Goal: Task Accomplishment & Management: Manage account settings

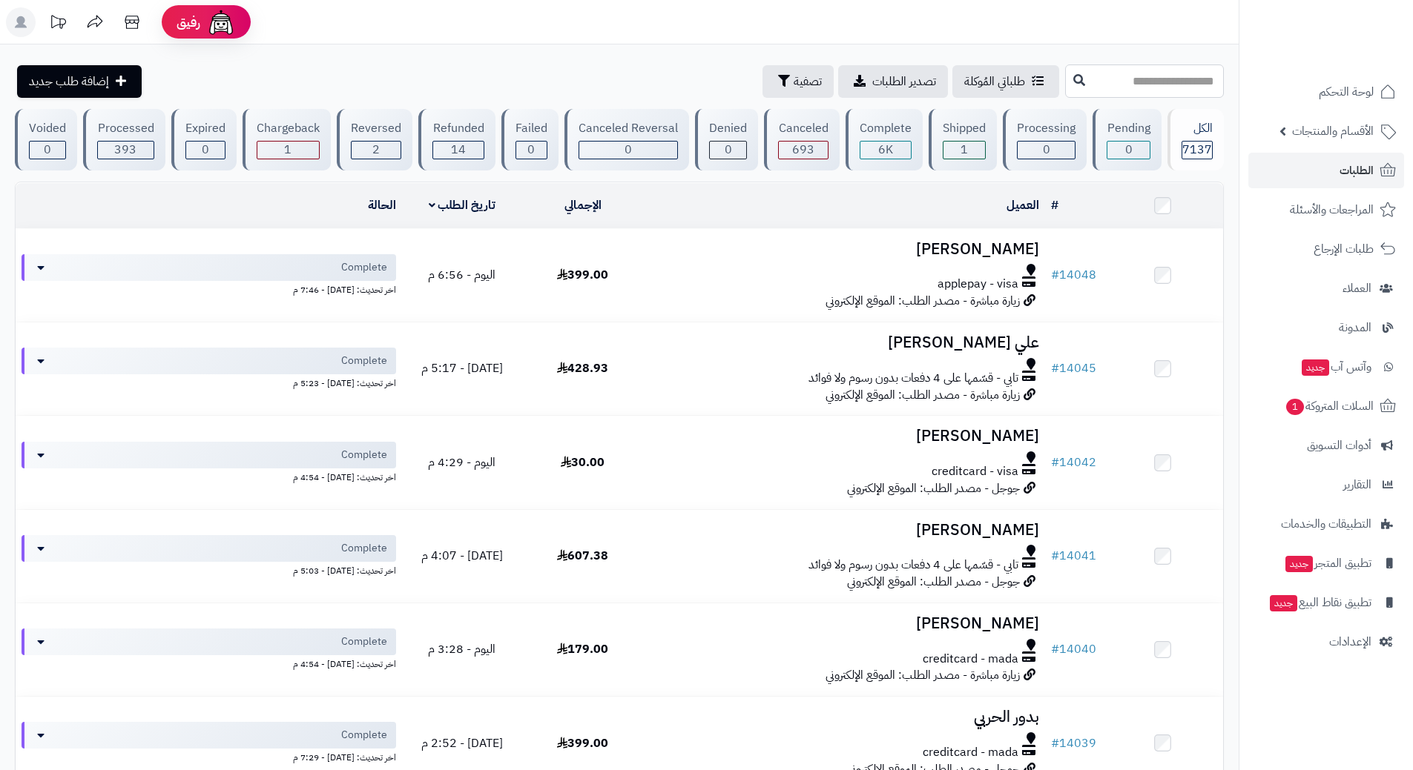
click at [1065, 89] on input "text" at bounding box center [1144, 81] width 159 height 33
click at [1296, 411] on span "1" at bounding box center [1294, 407] width 18 height 16
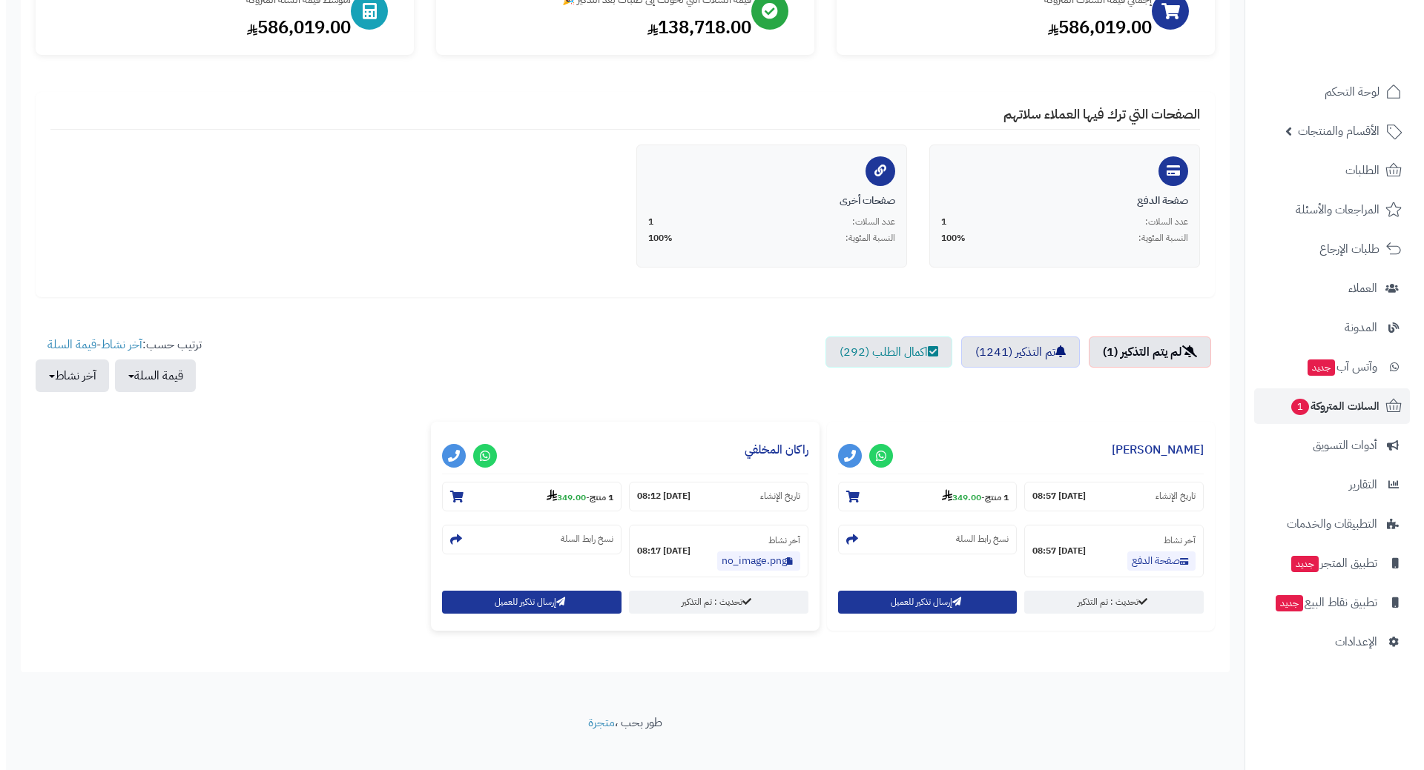
scroll to position [225, 0]
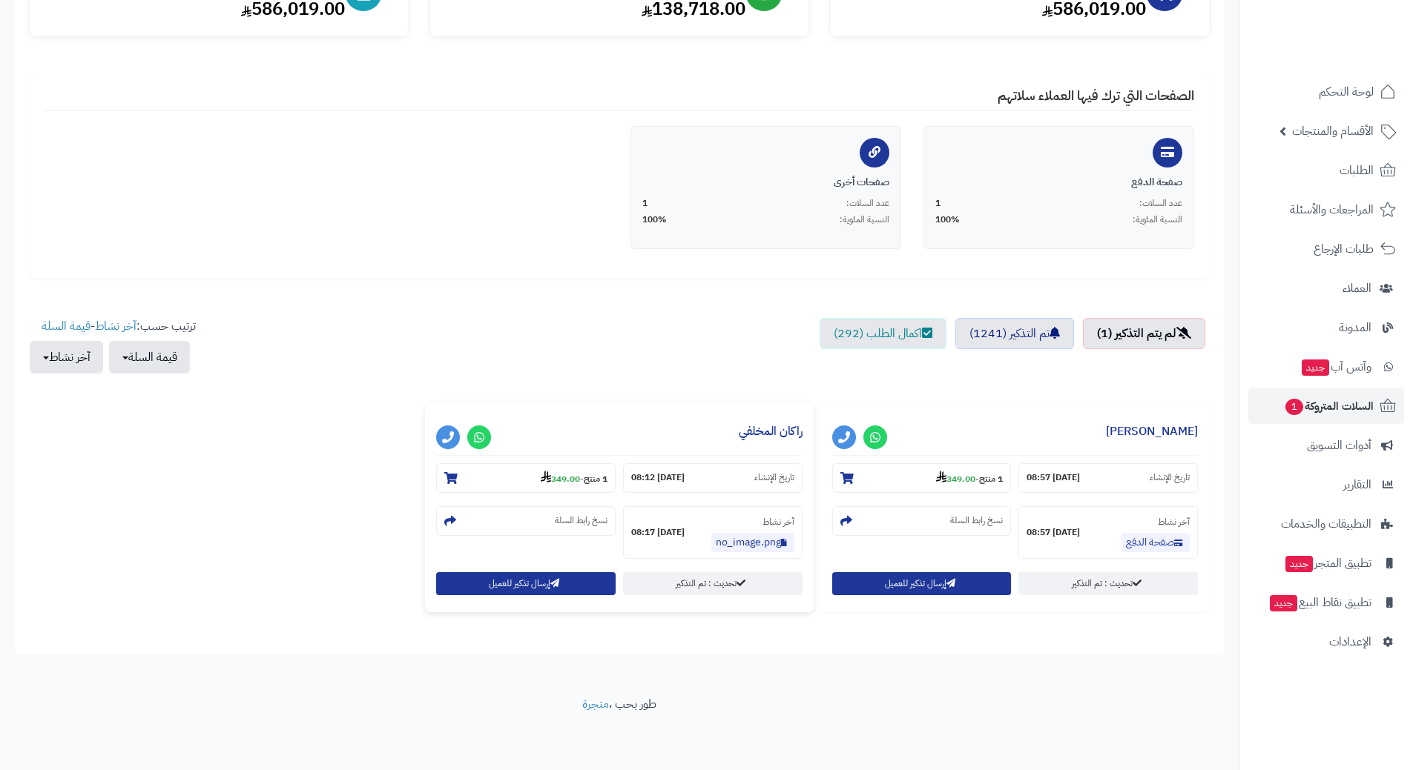
click at [548, 567] on div "**********" at bounding box center [619, 507] width 388 height 209
click at [536, 585] on button "إرسال تذكير للعميل" at bounding box center [525, 583] width 179 height 23
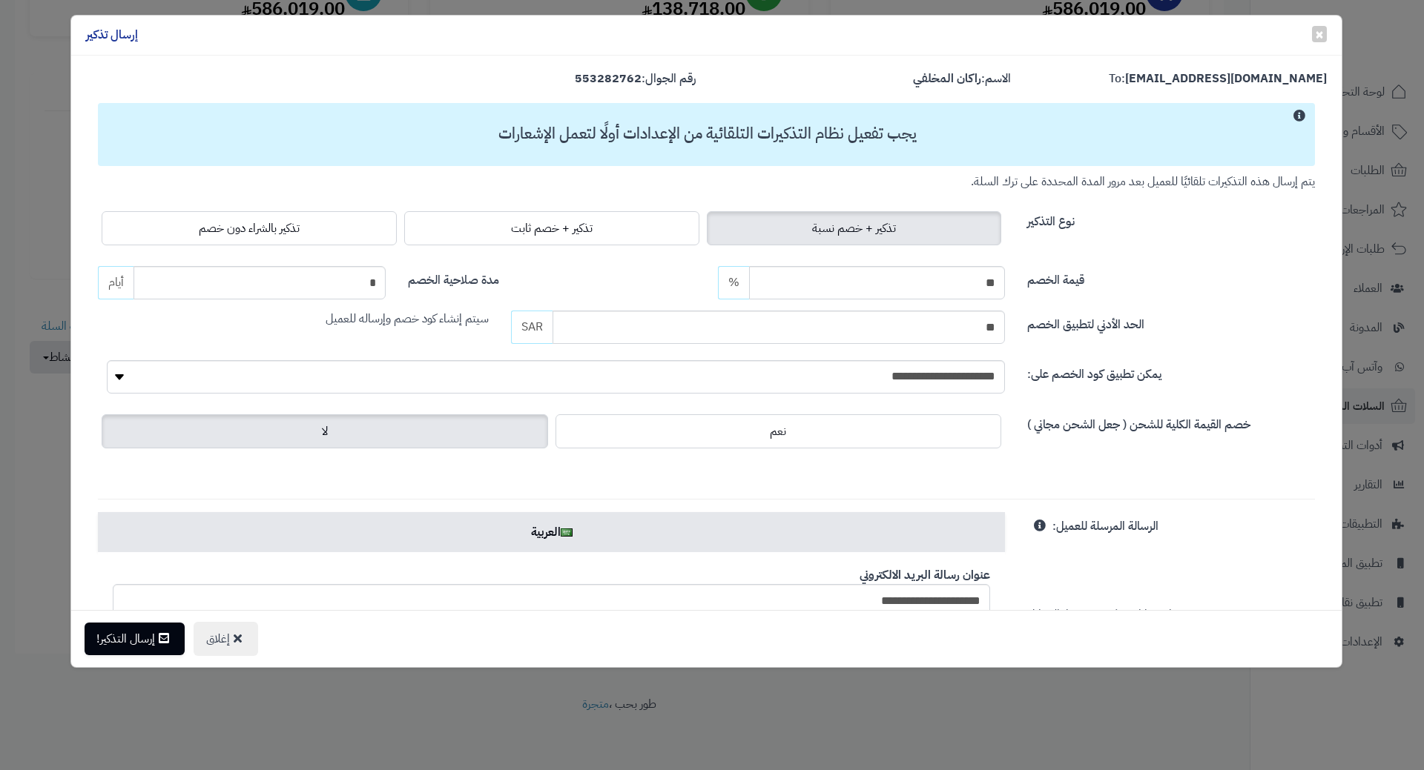
drag, startPoint x: 217, startPoint y: 237, endPoint x: 205, endPoint y: 268, distance: 33.6
click at [217, 237] on label "تذكير بالشراء دون خصم" at bounding box center [249, 228] width 295 height 34
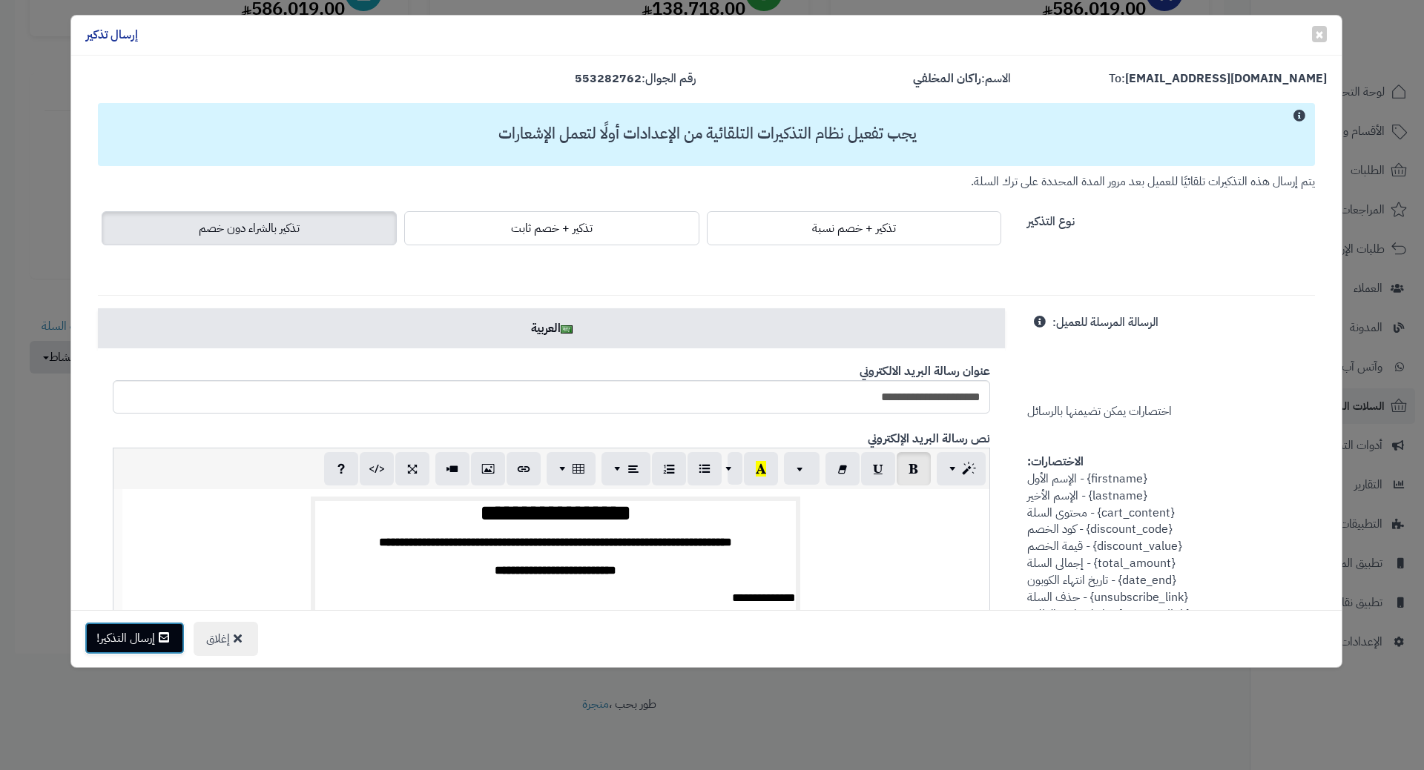
click at [145, 641] on button "إرسال التذكير!" at bounding box center [135, 638] width 100 height 33
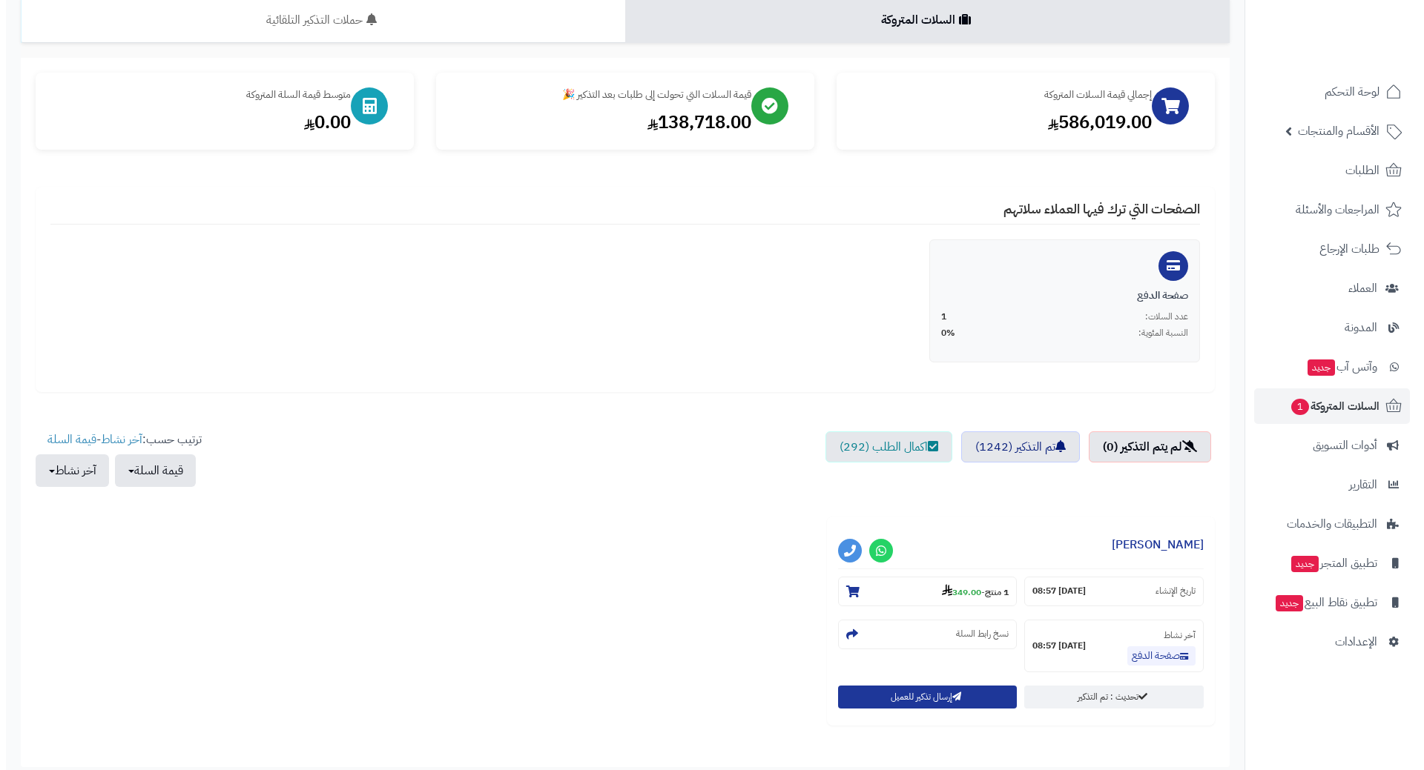
scroll to position [225, 0]
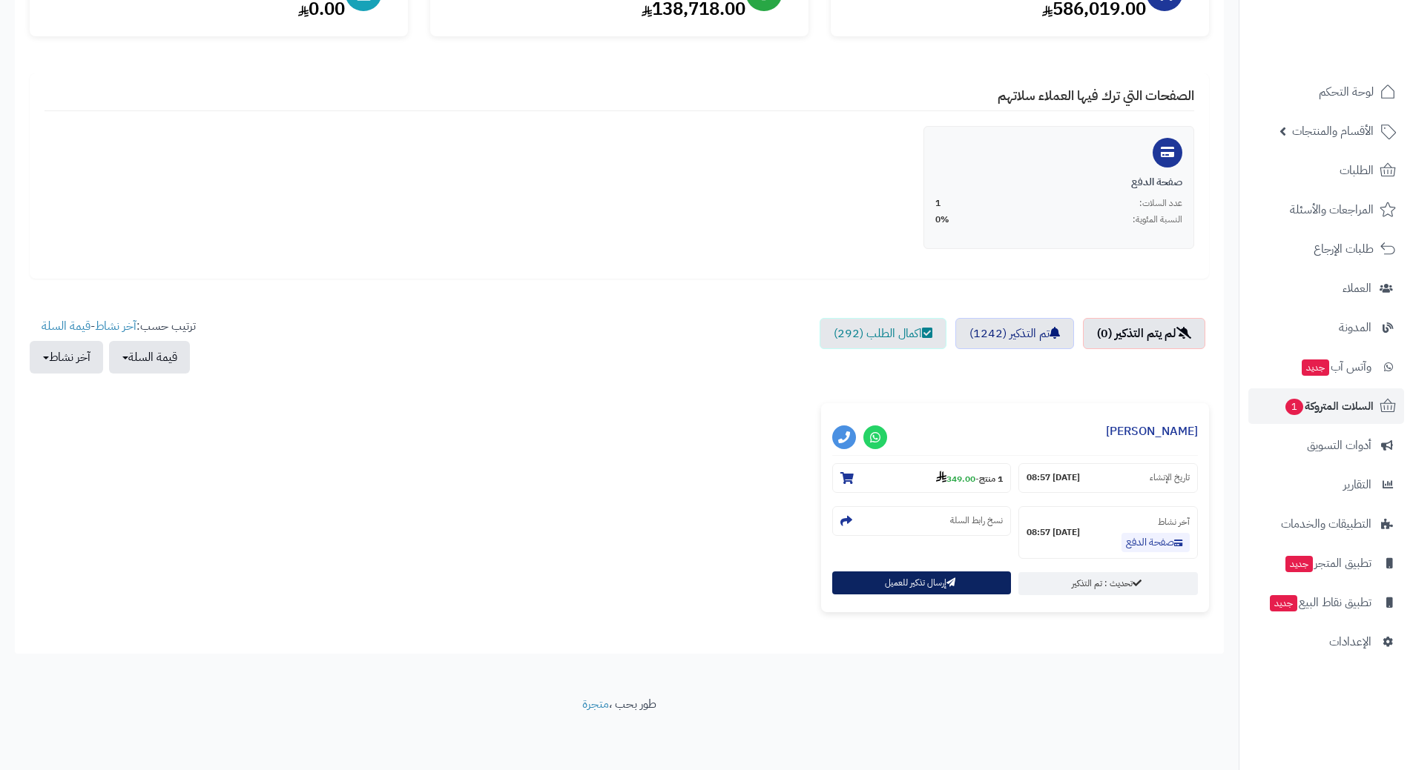
click at [865, 578] on button "إرسال تذكير للعميل" at bounding box center [921, 583] width 179 height 23
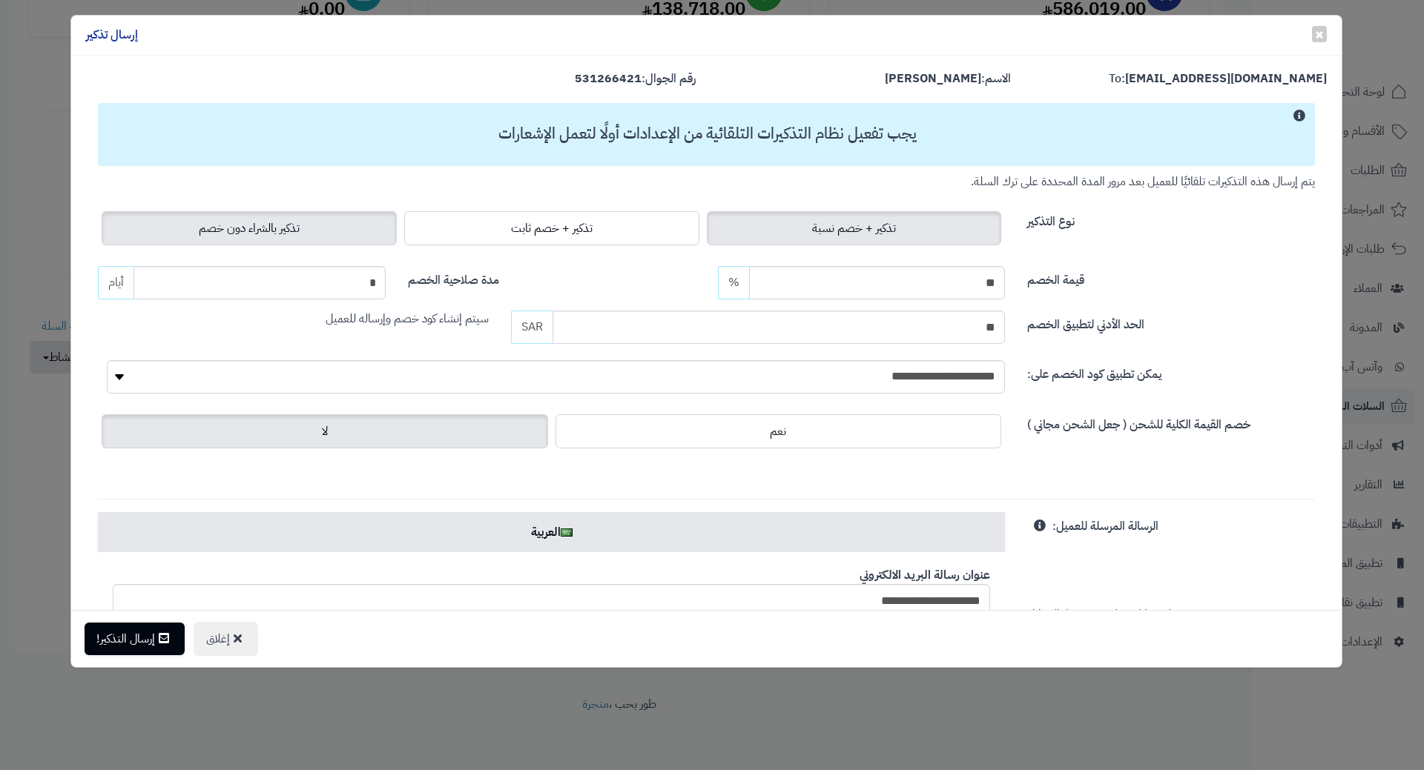
click at [259, 232] on span "تذكير بالشراء دون خصم" at bounding box center [249, 229] width 101 height 18
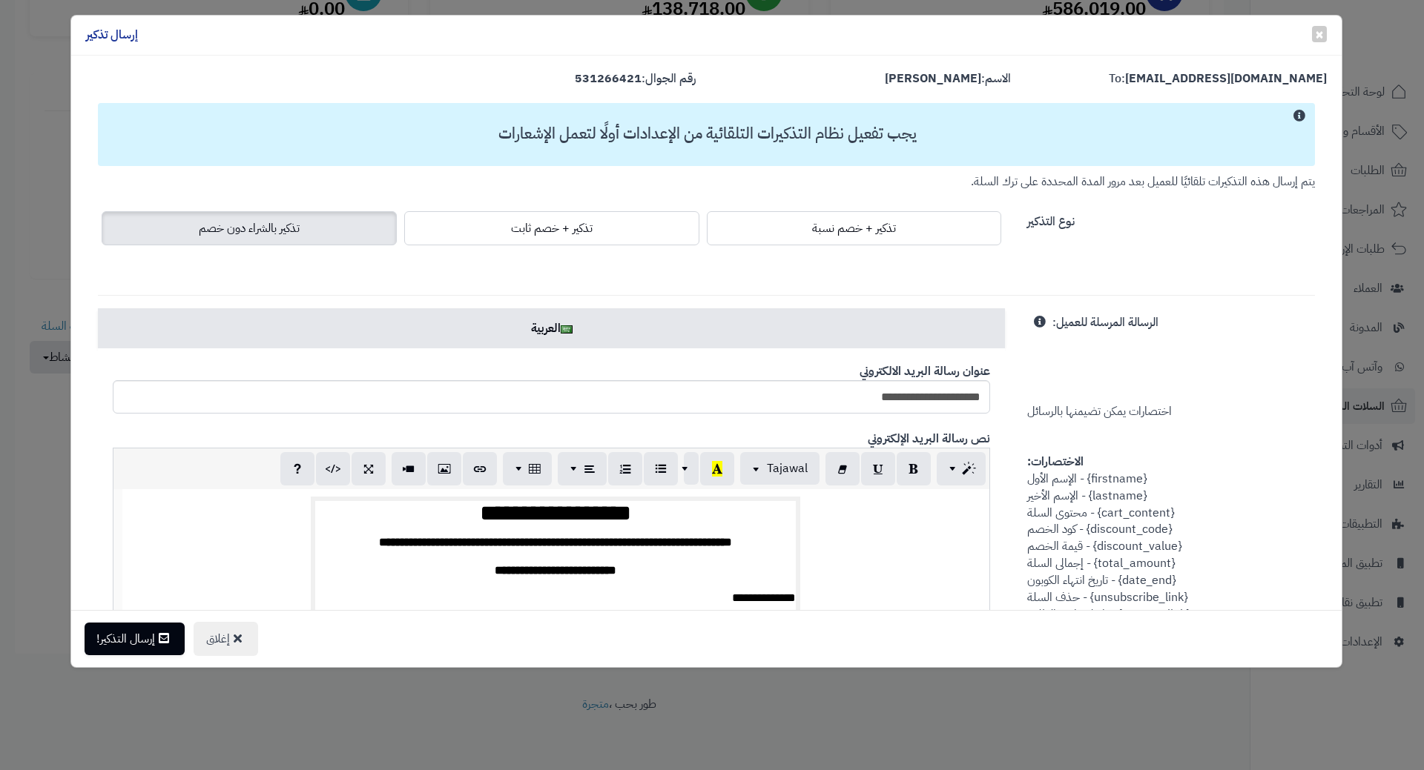
click at [151, 669] on div "× إغلاق إرسال تذكير To: abonoor850@gmail.com الاسم: صادق البيتي رقم الجوال: 531…" at bounding box center [712, 385] width 1424 height 770
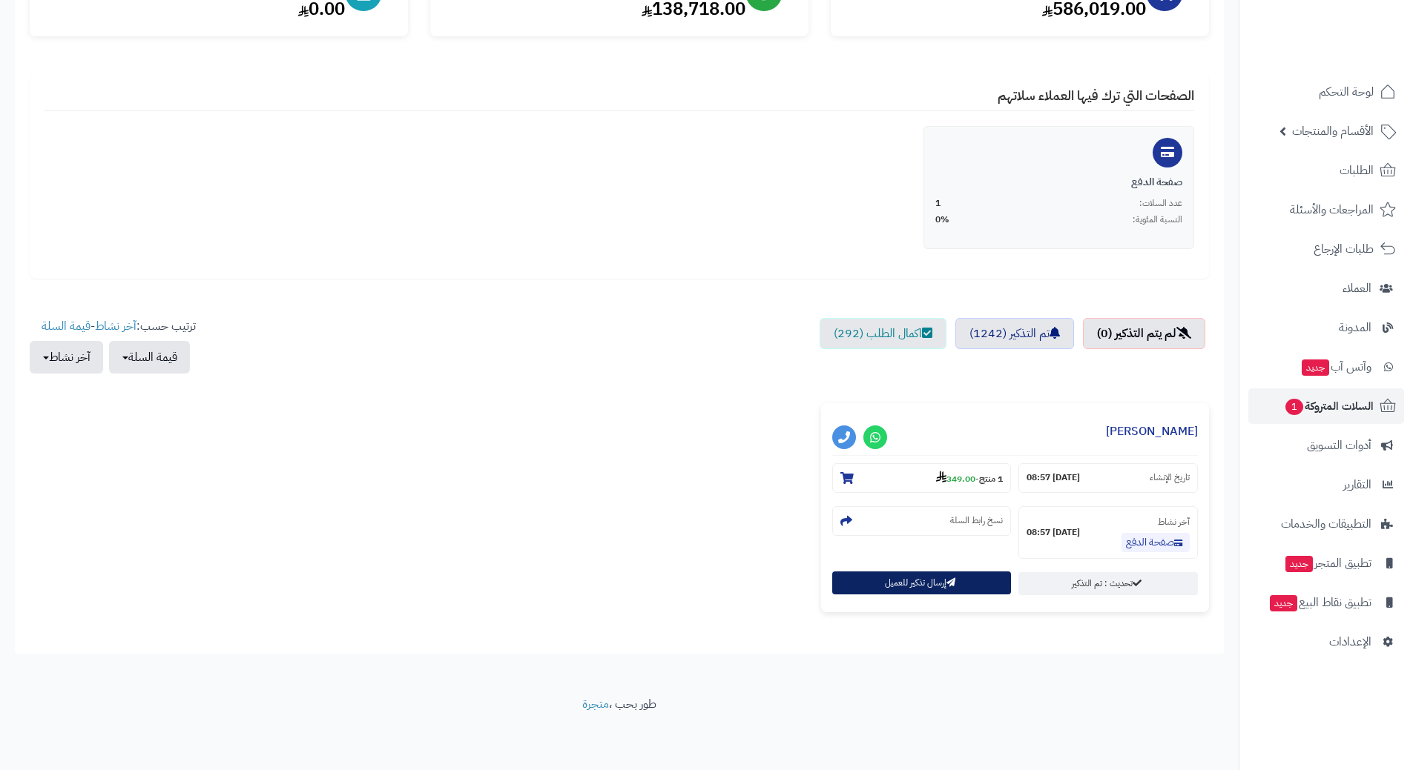
click at [856, 578] on button "إرسال تذكير للعميل" at bounding box center [921, 583] width 179 height 23
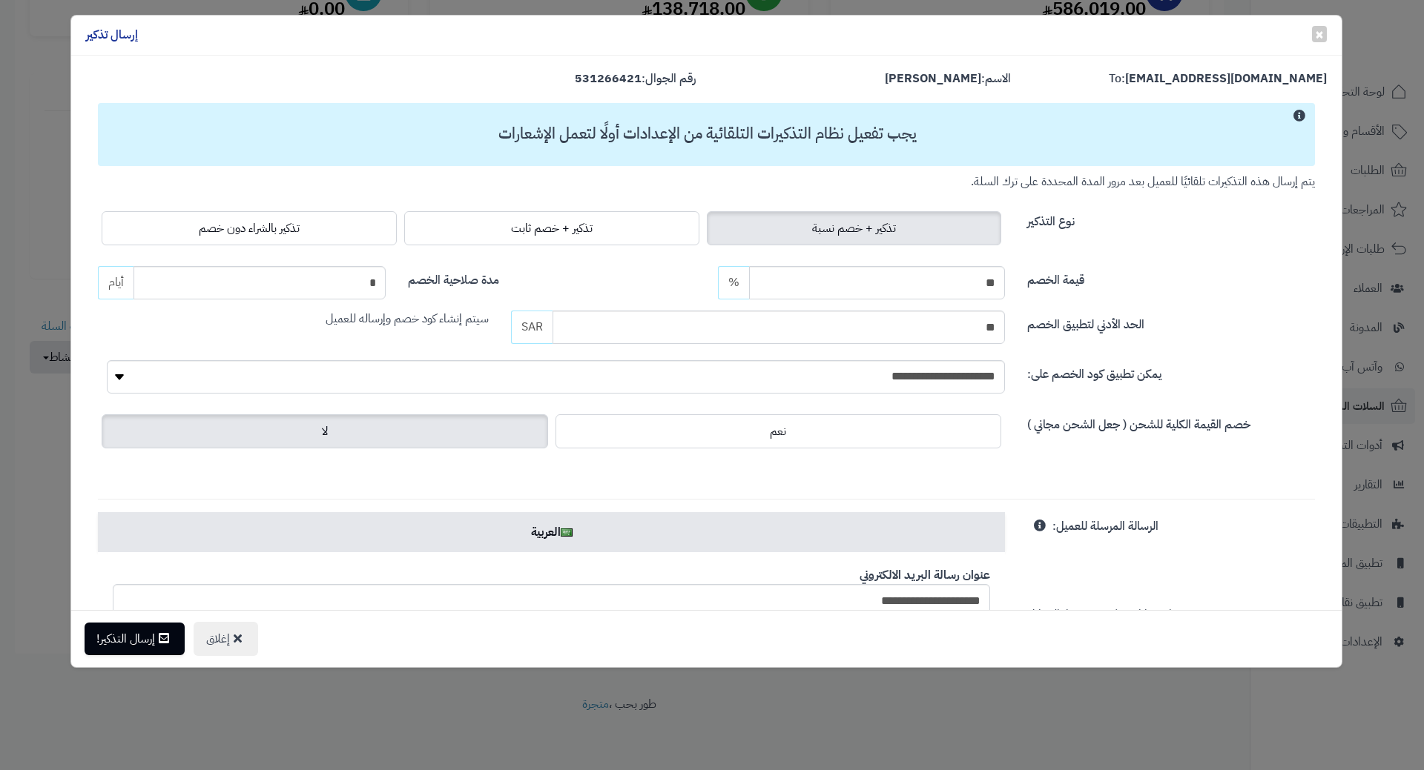
drag, startPoint x: 276, startPoint y: 237, endPoint x: 268, endPoint y: 249, distance: 14.6
click at [276, 237] on span "تذكير بالشراء دون خصم" at bounding box center [249, 229] width 101 height 18
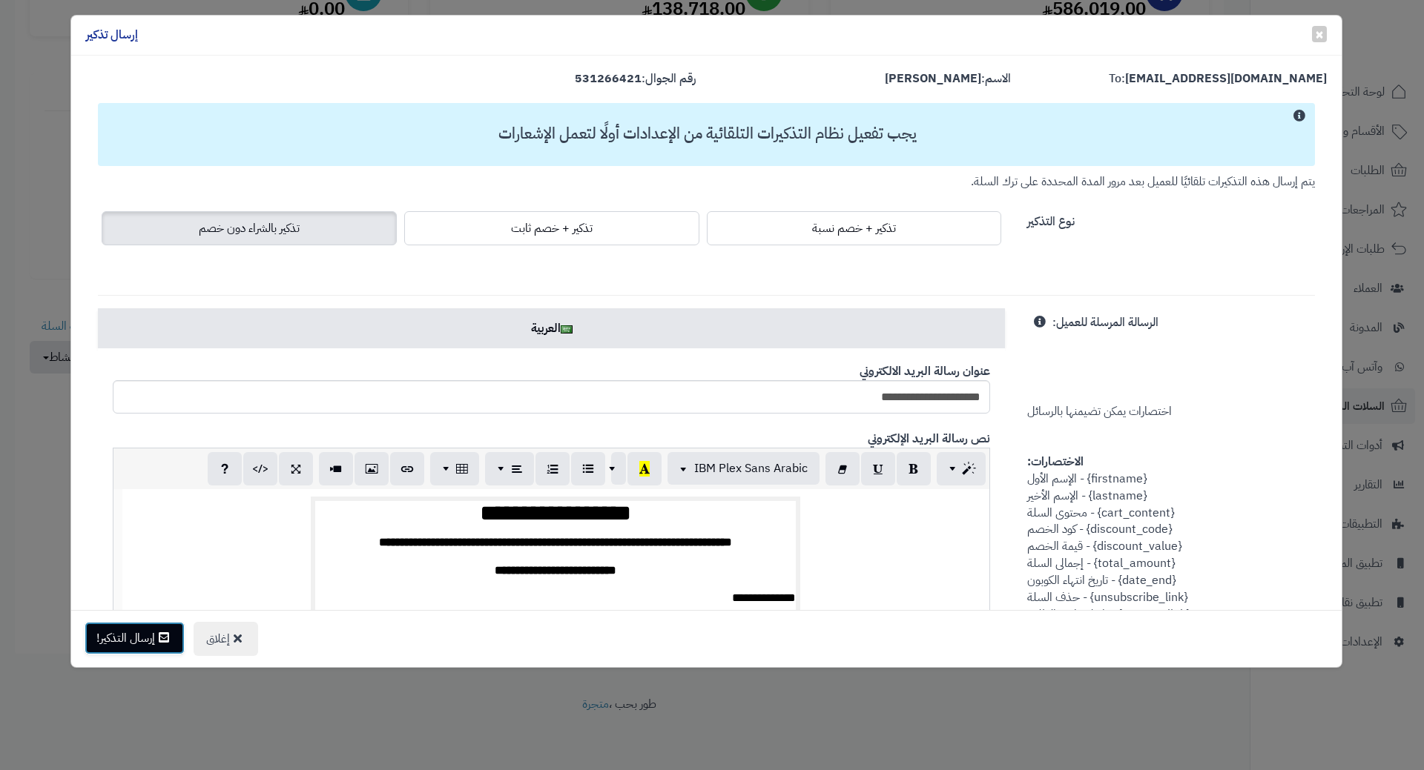
click at [137, 631] on button "إرسال التذكير!" at bounding box center [135, 638] width 100 height 33
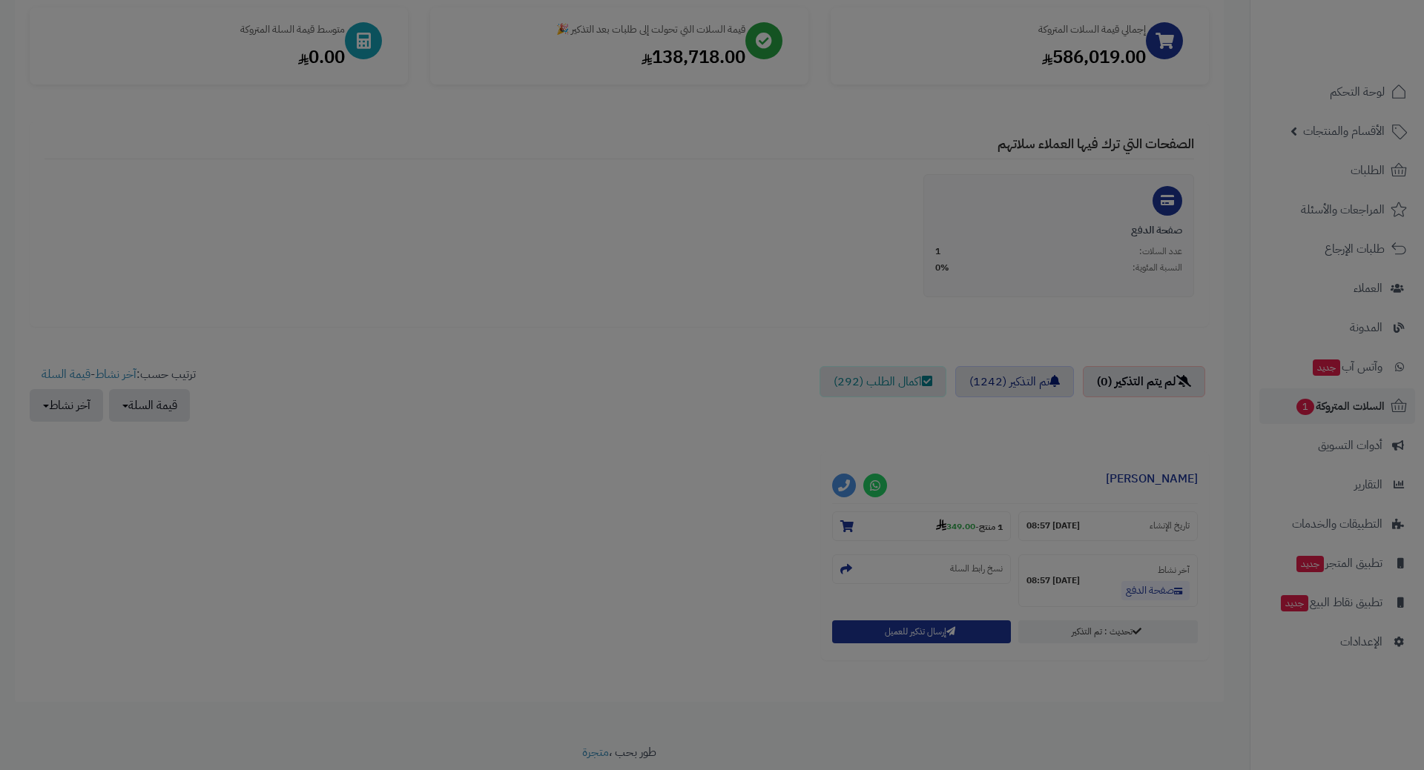
scroll to position [273, 0]
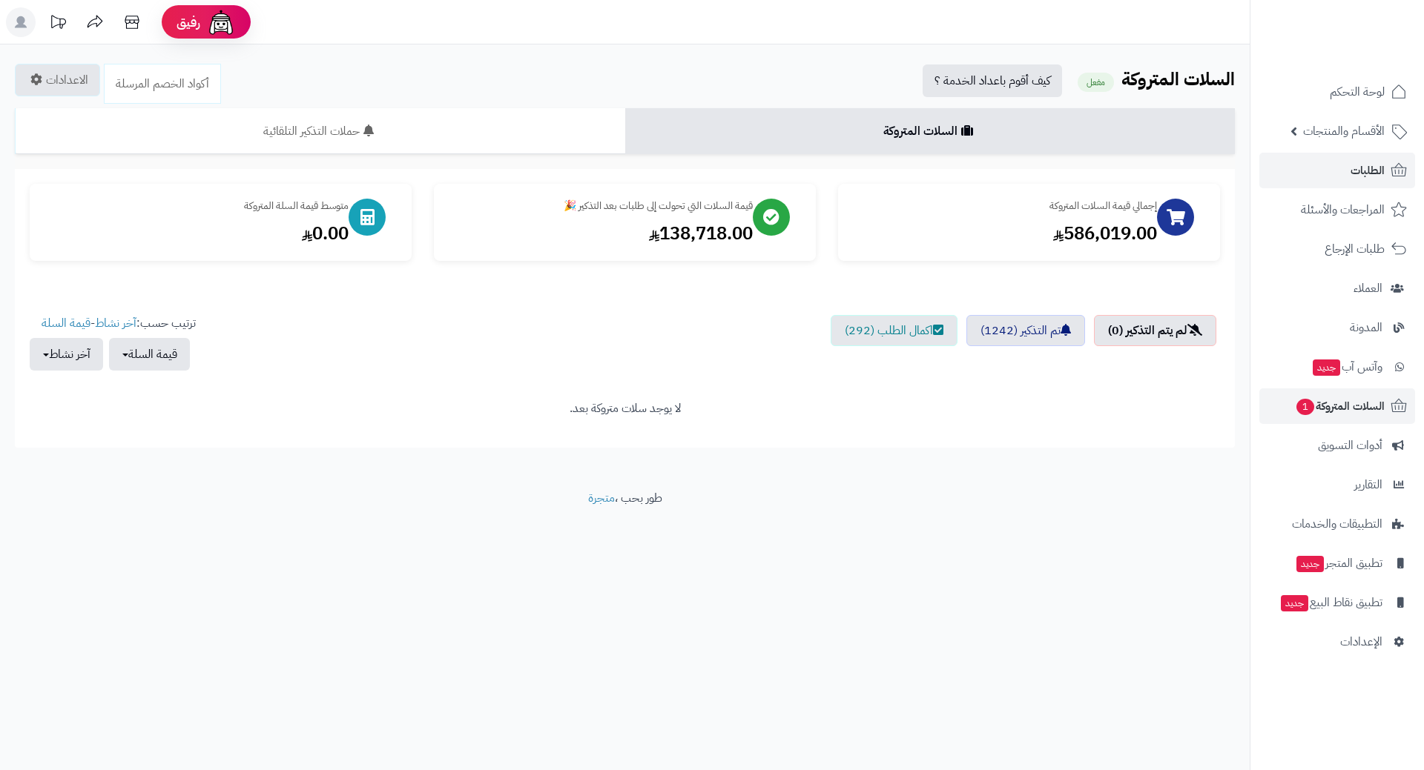
click at [1299, 181] on link "الطلبات" at bounding box center [1337, 171] width 156 height 36
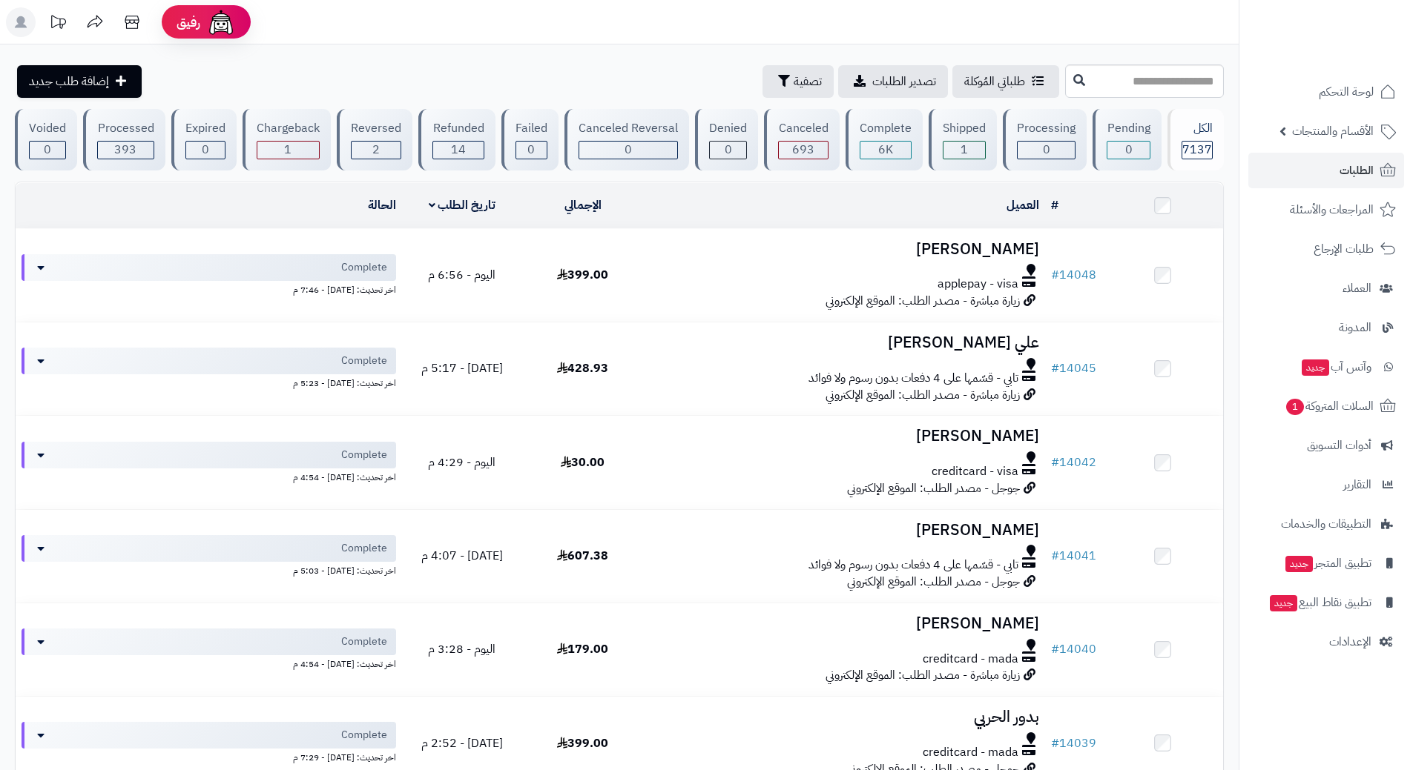
click at [1359, 766] on nav "لوحة التحكم الأقسام والمنتجات المنتجات الأقسام الماركات مواصفات المنتجات مواصفا…" at bounding box center [1325, 404] width 174 height 770
click at [1333, 172] on link "الطلبات" at bounding box center [1326, 171] width 156 height 36
click at [1283, 170] on link "الطلبات" at bounding box center [1326, 171] width 156 height 36
click at [1290, 176] on link "الطلبات" at bounding box center [1326, 171] width 156 height 36
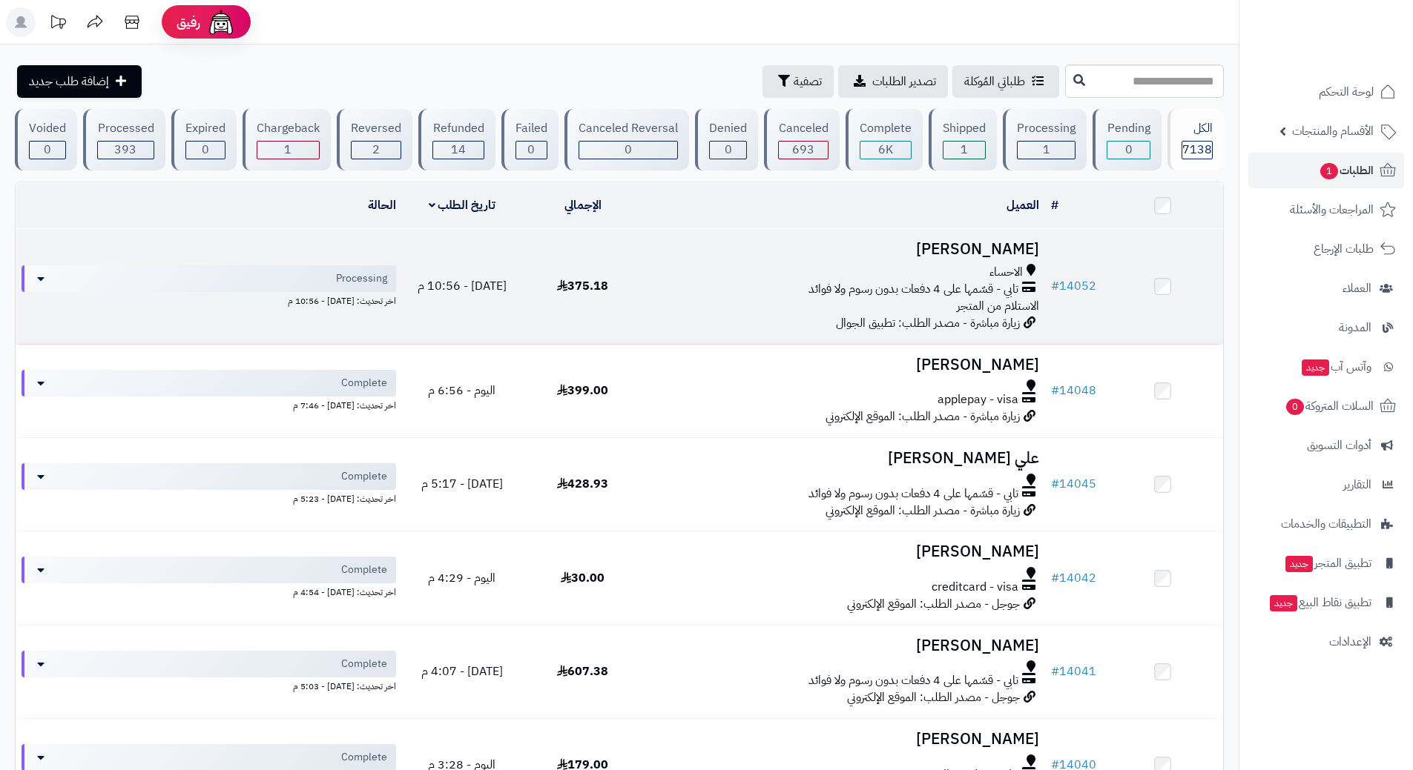
click at [700, 272] on div "الاحساء" at bounding box center [844, 272] width 390 height 17
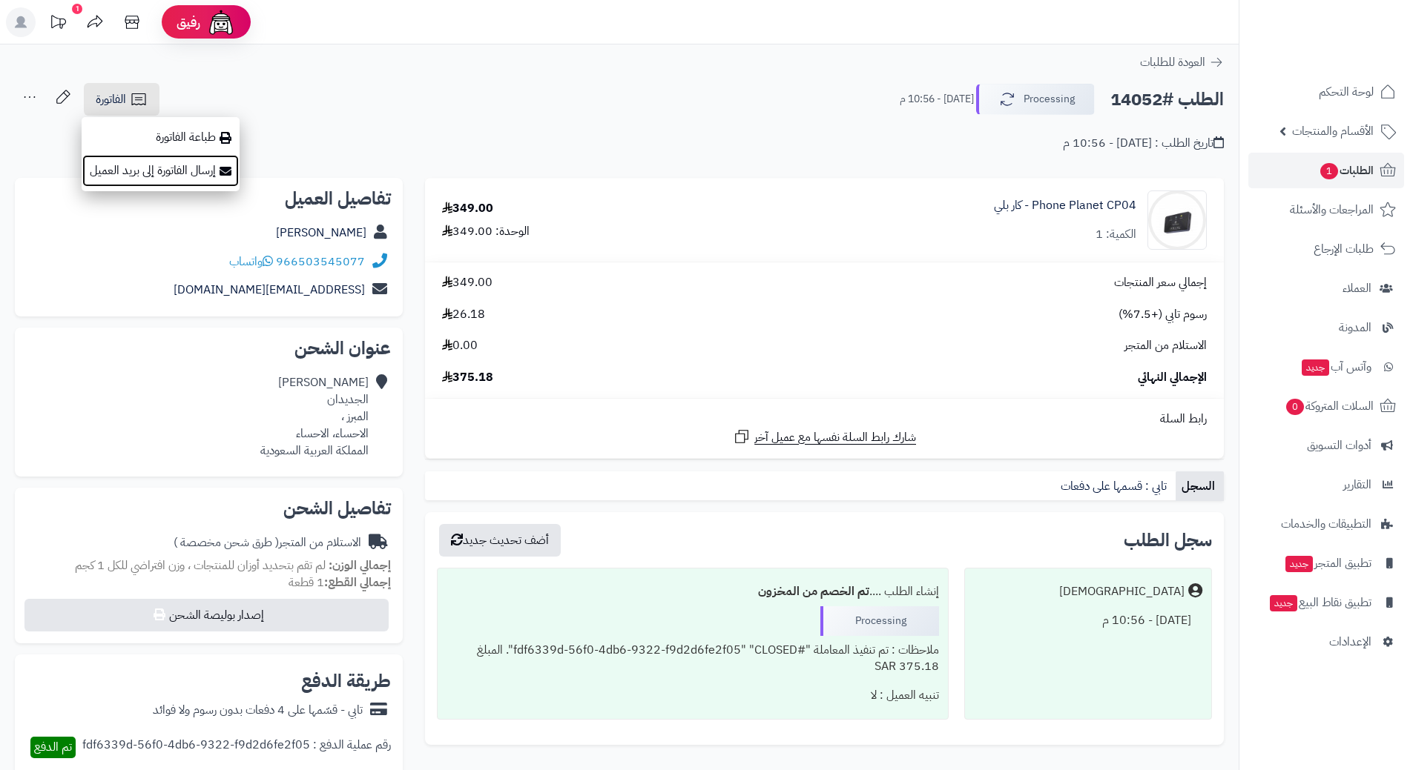
click at [168, 173] on link "إرسال الفاتورة إلى بريد العميل" at bounding box center [161, 170] width 158 height 33
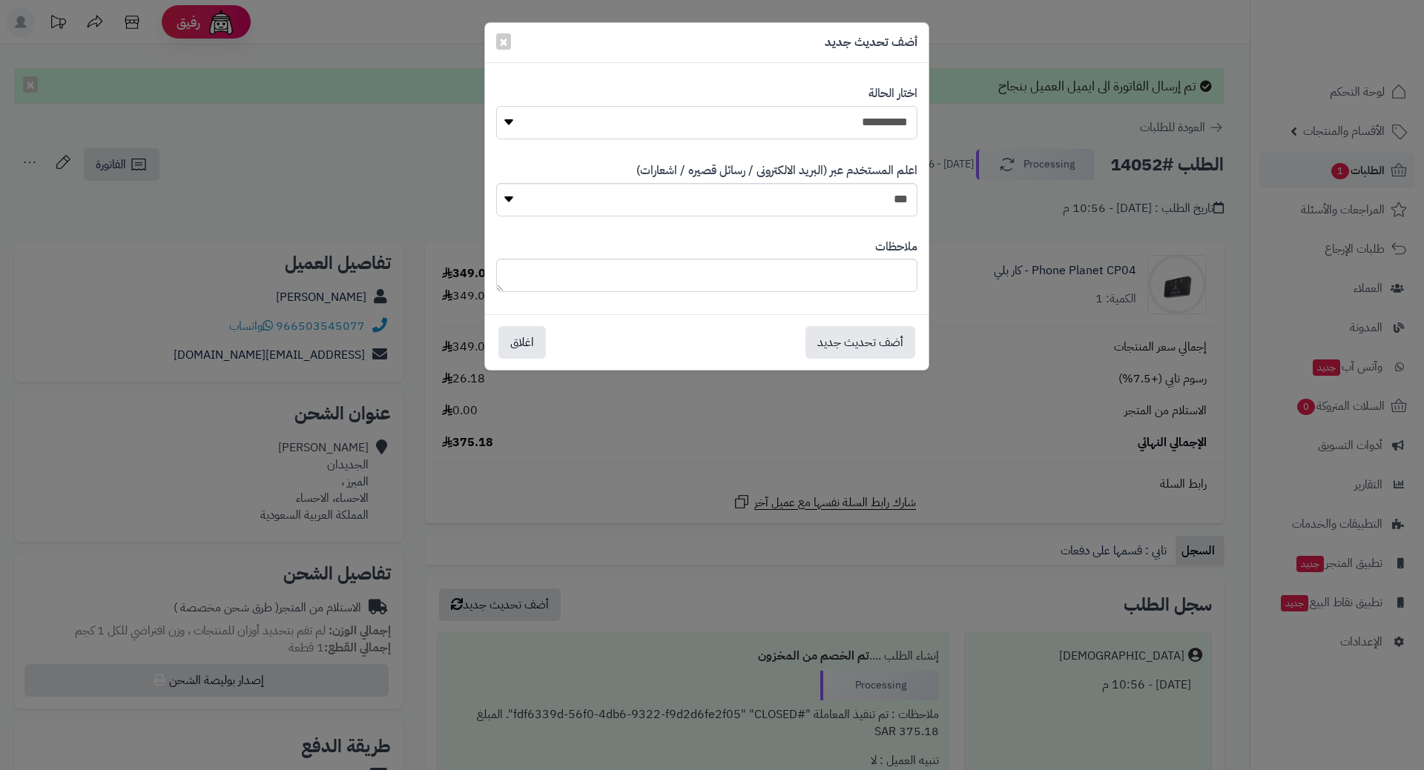
click at [850, 130] on select "**********" at bounding box center [706, 122] width 421 height 33
select select "*"
click at [496, 106] on select "**********" at bounding box center [706, 122] width 421 height 33
click at [838, 334] on button "أضف تحديث جديد" at bounding box center [860, 342] width 110 height 33
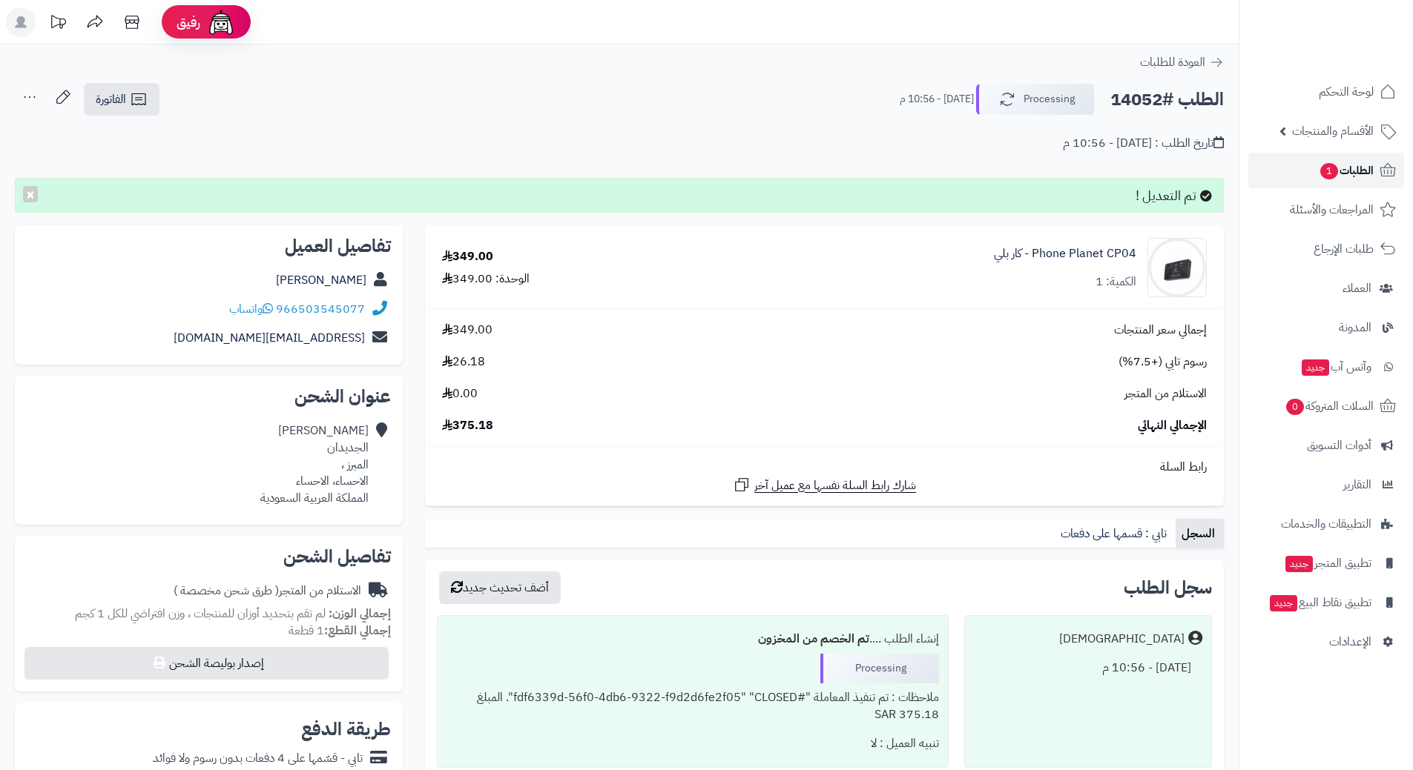
click at [1323, 162] on span "الطلبات 1" at bounding box center [1346, 170] width 55 height 21
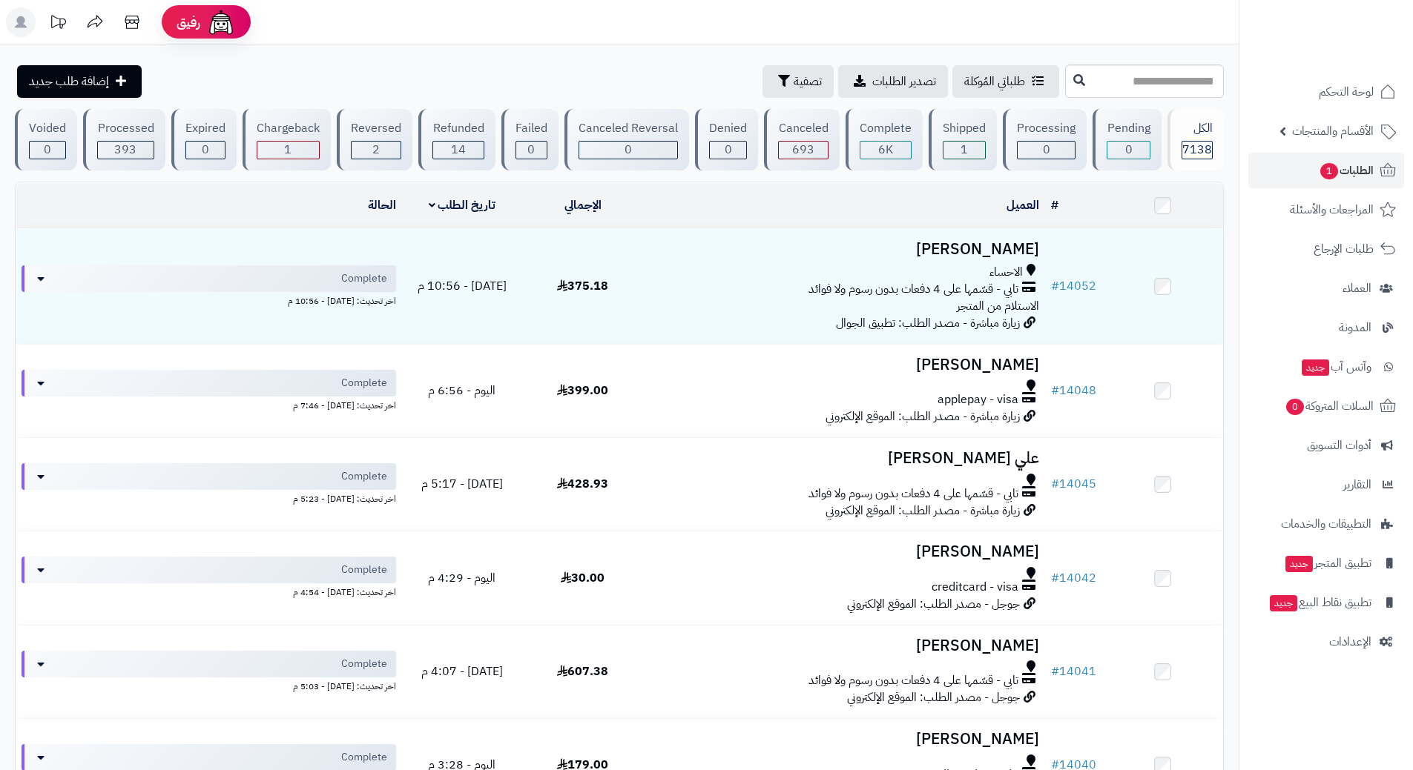
scroll to position [674, 0]
